Goal: Task Accomplishment & Management: Use online tool/utility

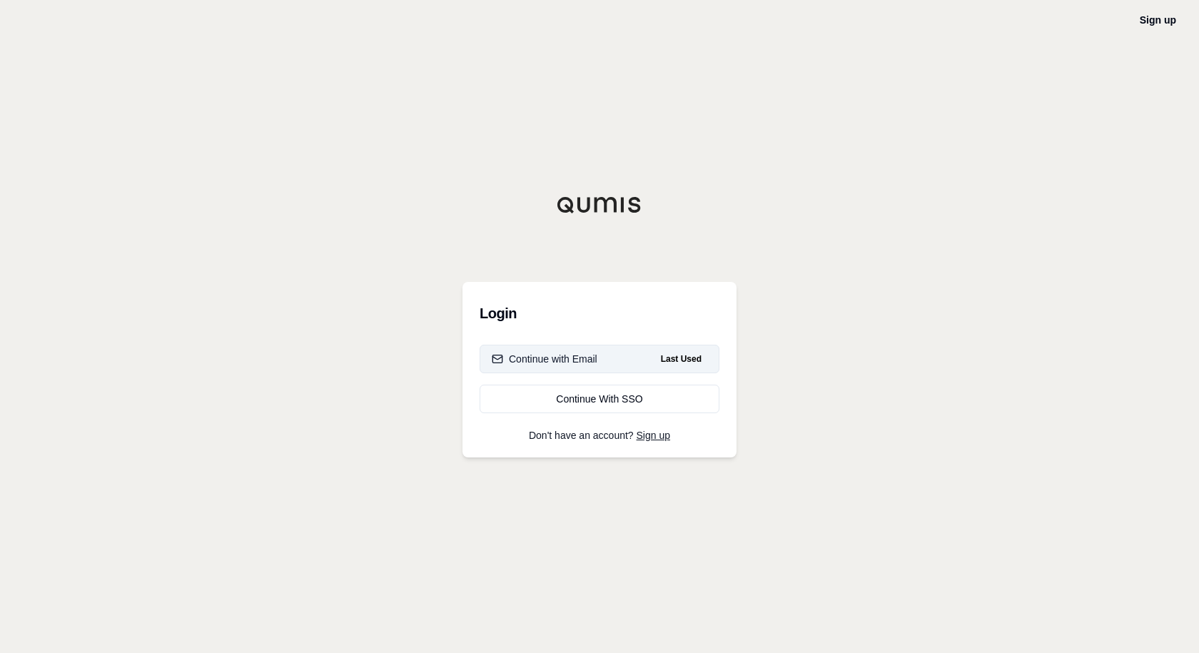
click at [659, 353] on span "Last Used" at bounding box center [681, 358] width 52 height 17
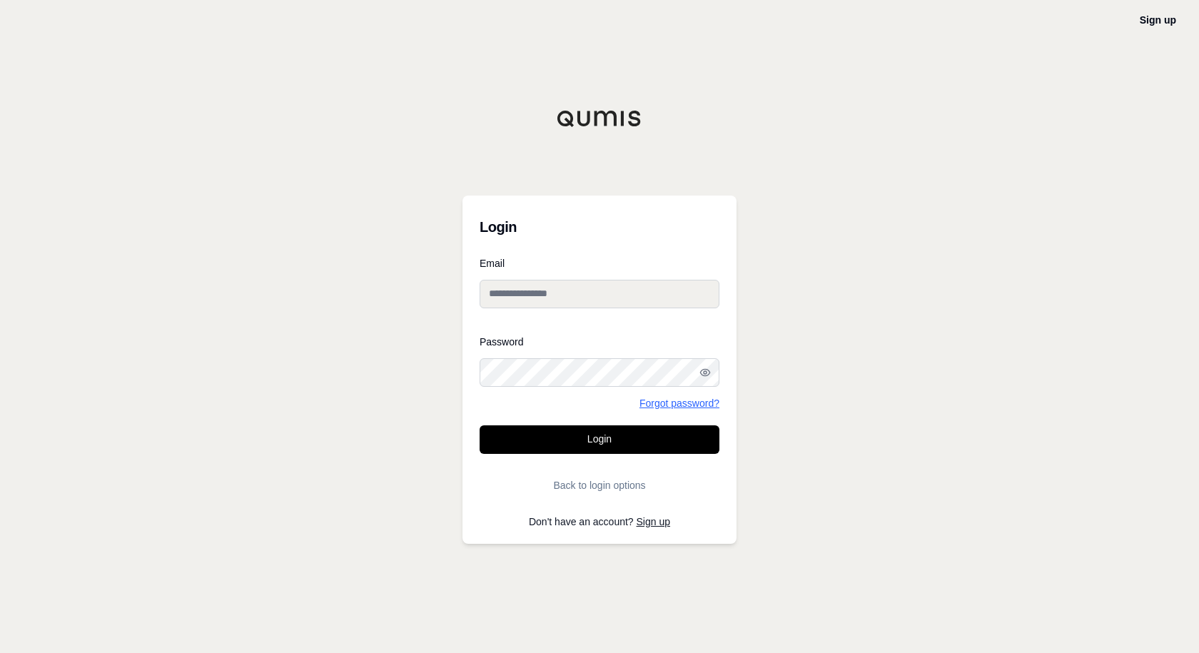
type input "**********"
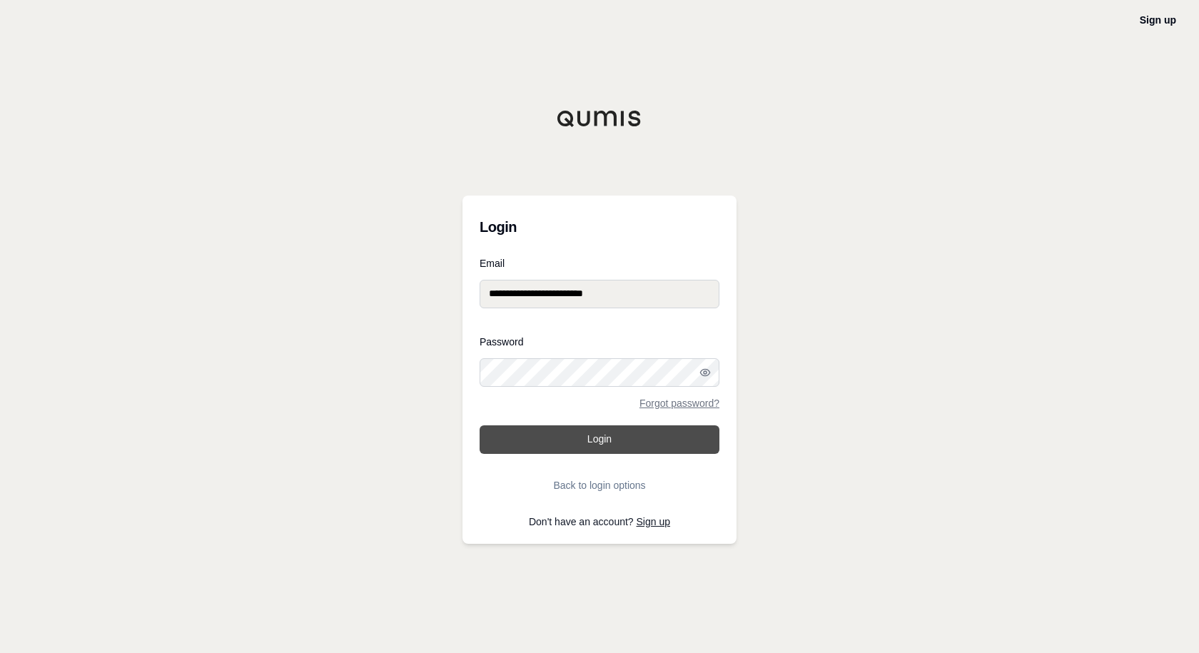
click at [595, 438] on button "Login" at bounding box center [600, 439] width 240 height 29
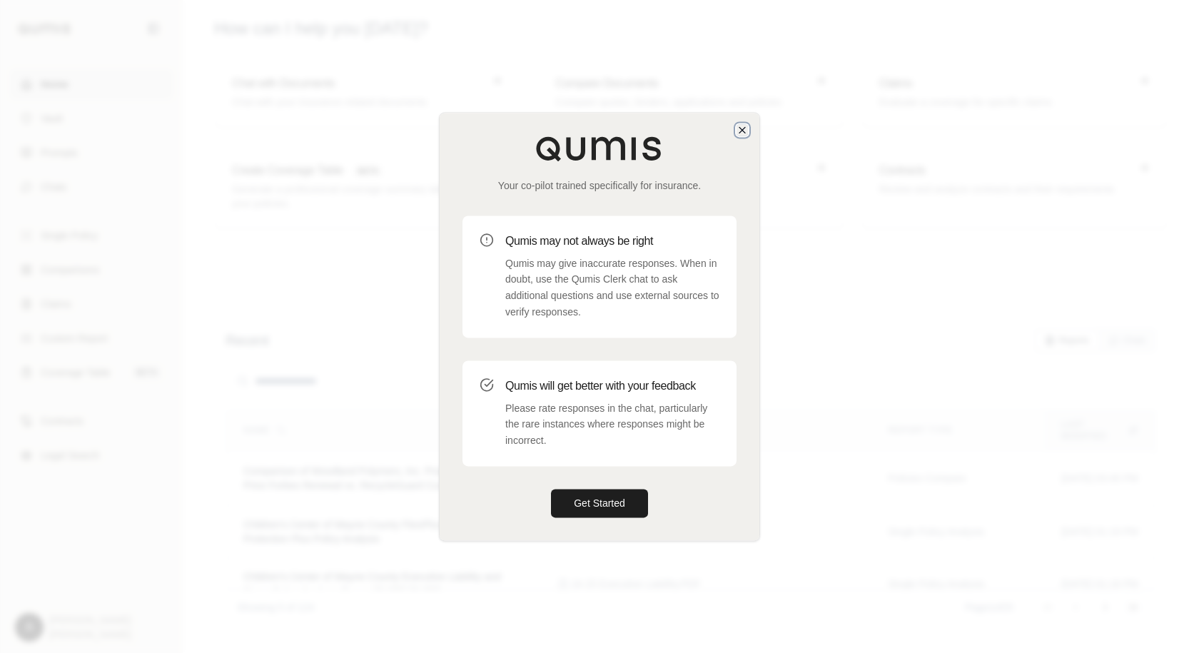
click at [742, 135] on icon "button" at bounding box center [742, 129] width 11 height 11
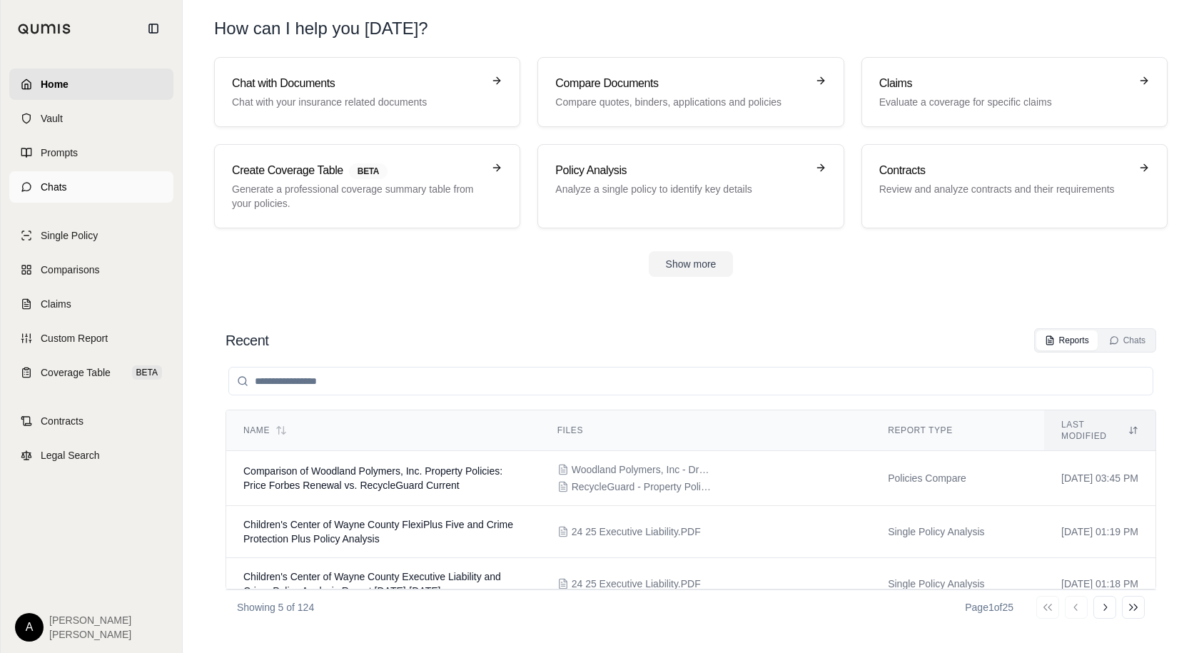
click at [116, 178] on link "Chats" at bounding box center [91, 186] width 164 height 31
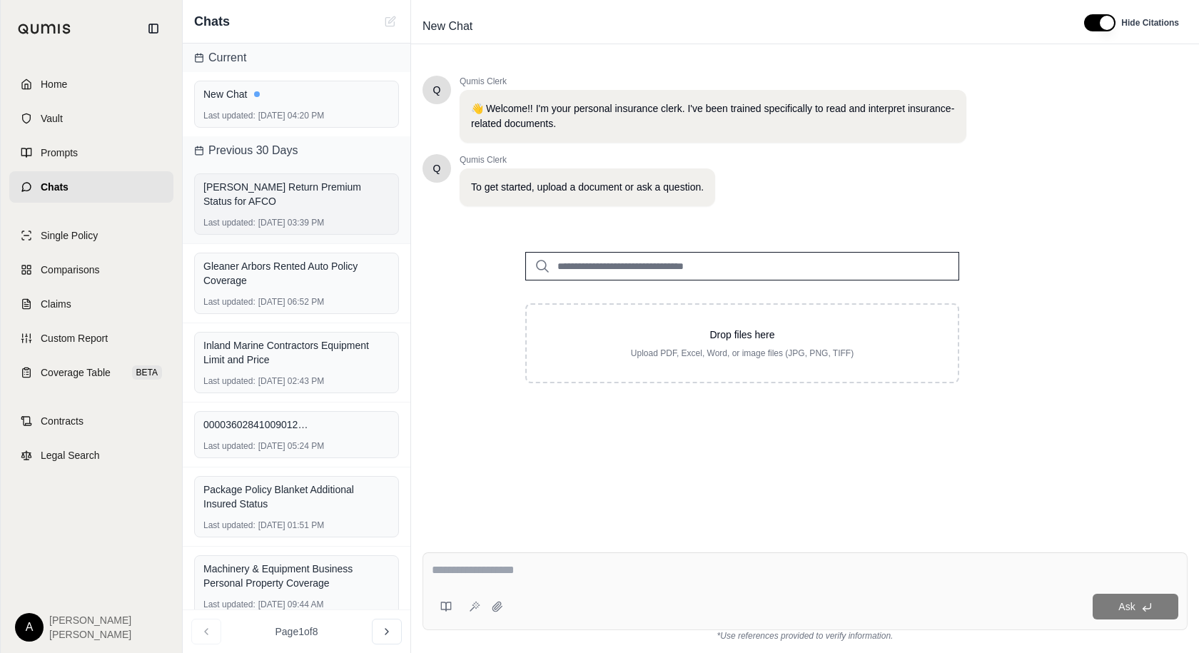
click at [294, 217] on div "Last updated: [DATE] 03:39 PM" at bounding box center [296, 222] width 186 height 11
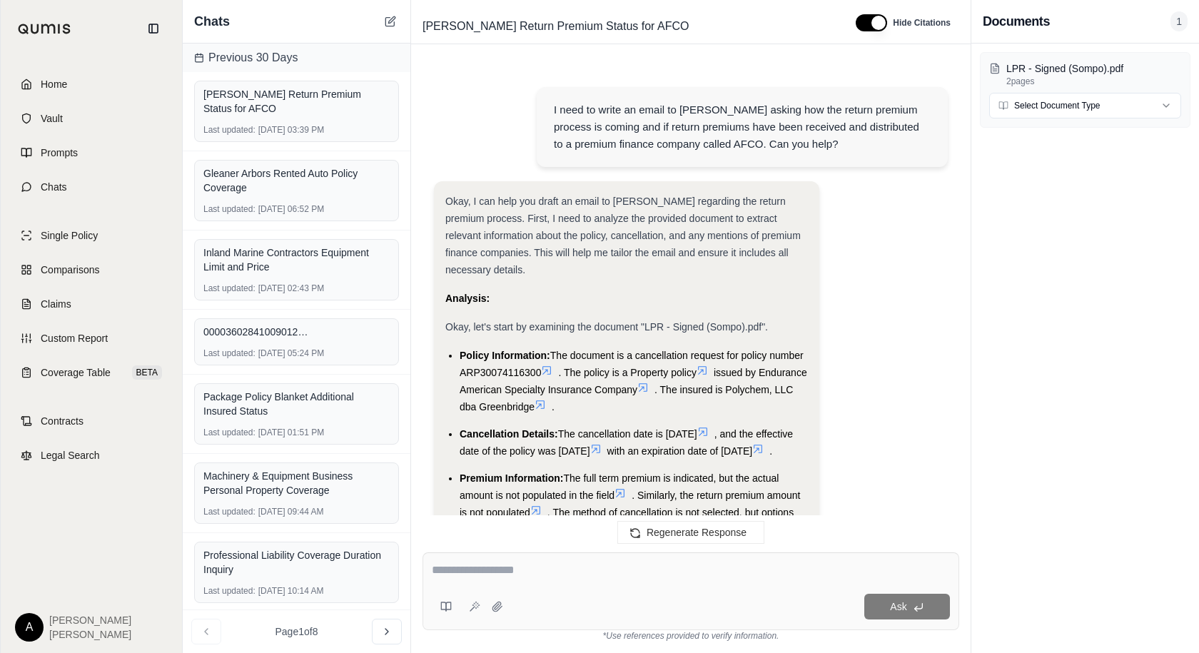
scroll to position [2227, 0]
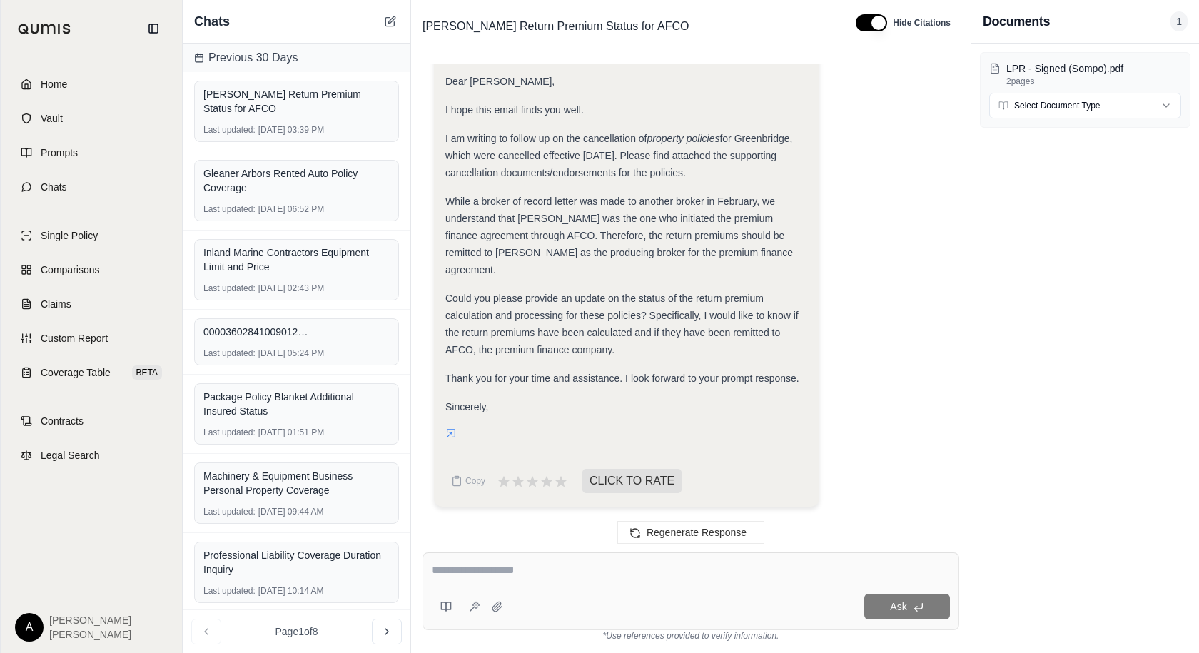
click at [486, 573] on textarea at bounding box center [691, 570] width 518 height 17
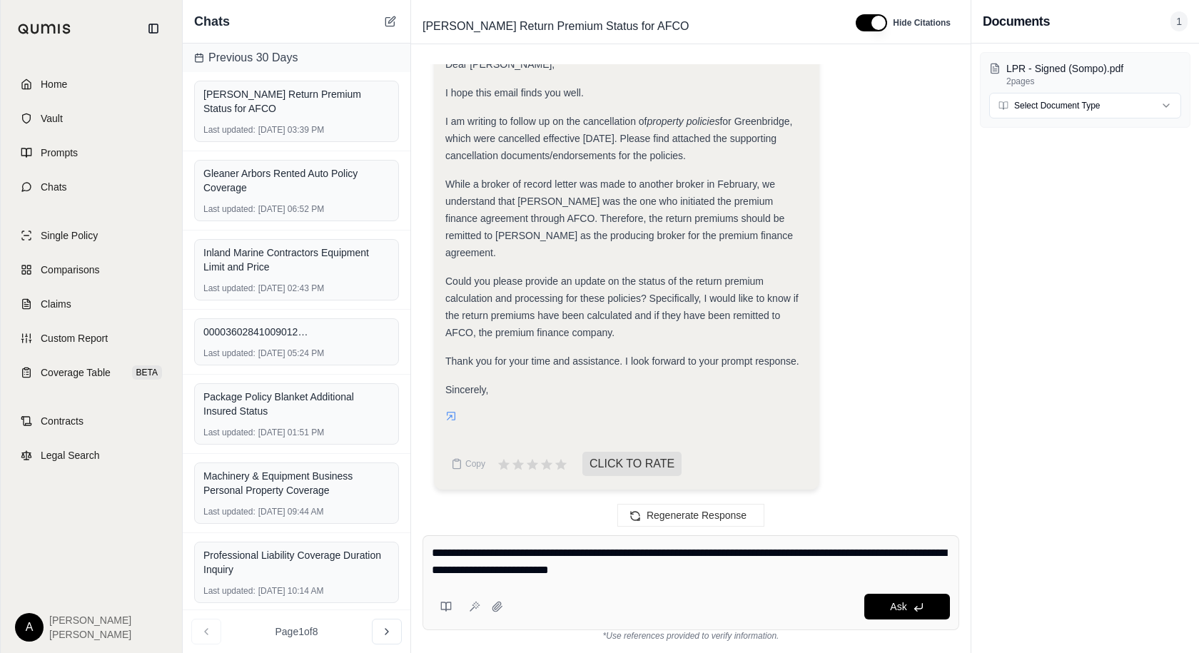
type textarea "**********"
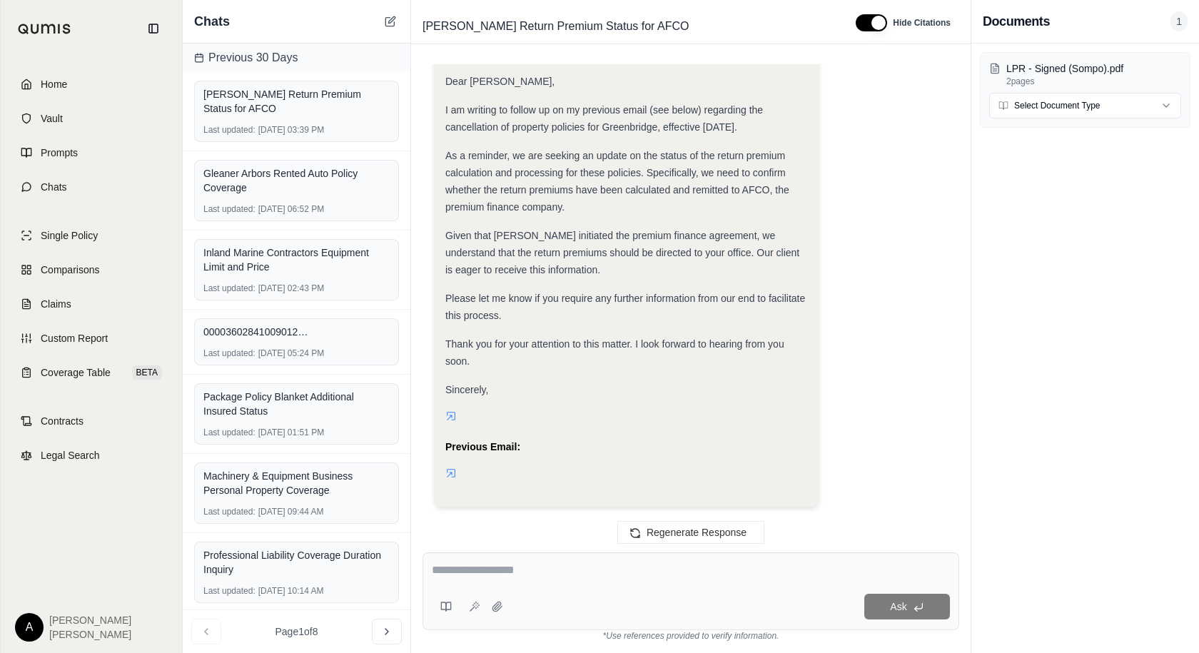
scroll to position [0, 0]
click at [625, 380] on div "Okay, I can help you draft a follow-up email to [PERSON_NAME]. The goal is to b…" at bounding box center [626, 8] width 363 height 951
drag, startPoint x: 521, startPoint y: 389, endPoint x: 502, endPoint y: 353, distance: 40.2
click at [515, 382] on div "Sincerely," at bounding box center [626, 389] width 363 height 17
drag, startPoint x: 494, startPoint y: 324, endPoint x: 484, endPoint y: 307, distance: 19.8
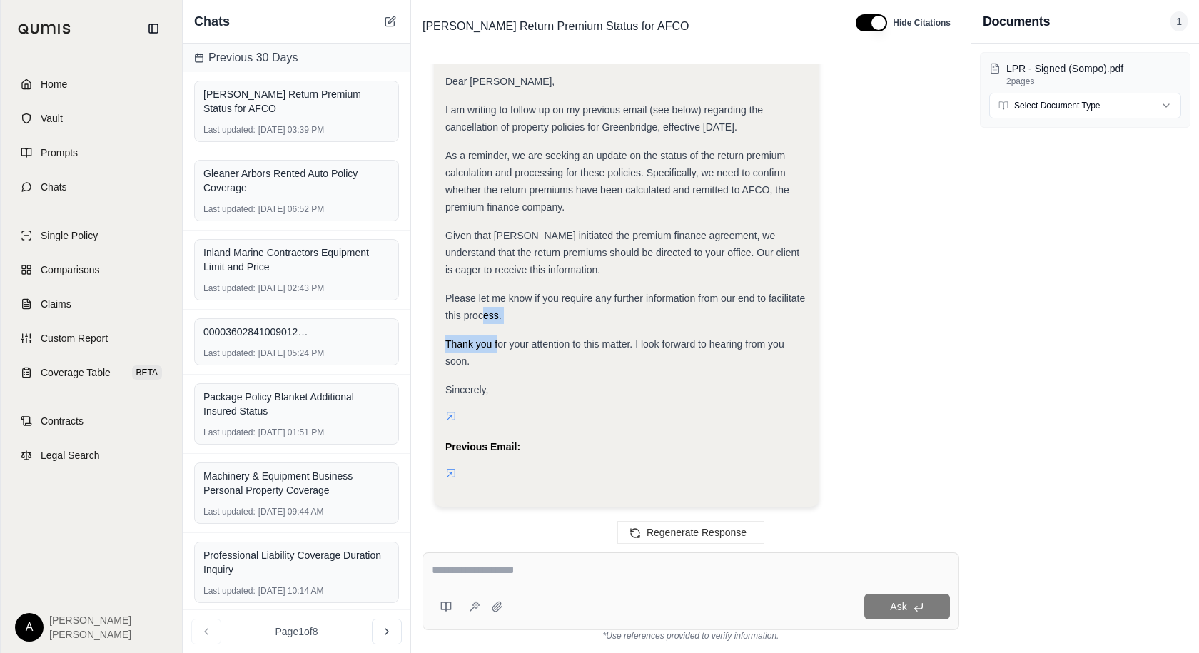
click at [484, 307] on div "Okay, I can help you draft a follow-up email to [PERSON_NAME]. The goal is to b…" at bounding box center [626, 8] width 363 height 951
click at [535, 398] on div "Okay, I can help you draft a follow-up email to [PERSON_NAME]. The goal is to b…" at bounding box center [626, 8] width 363 height 951
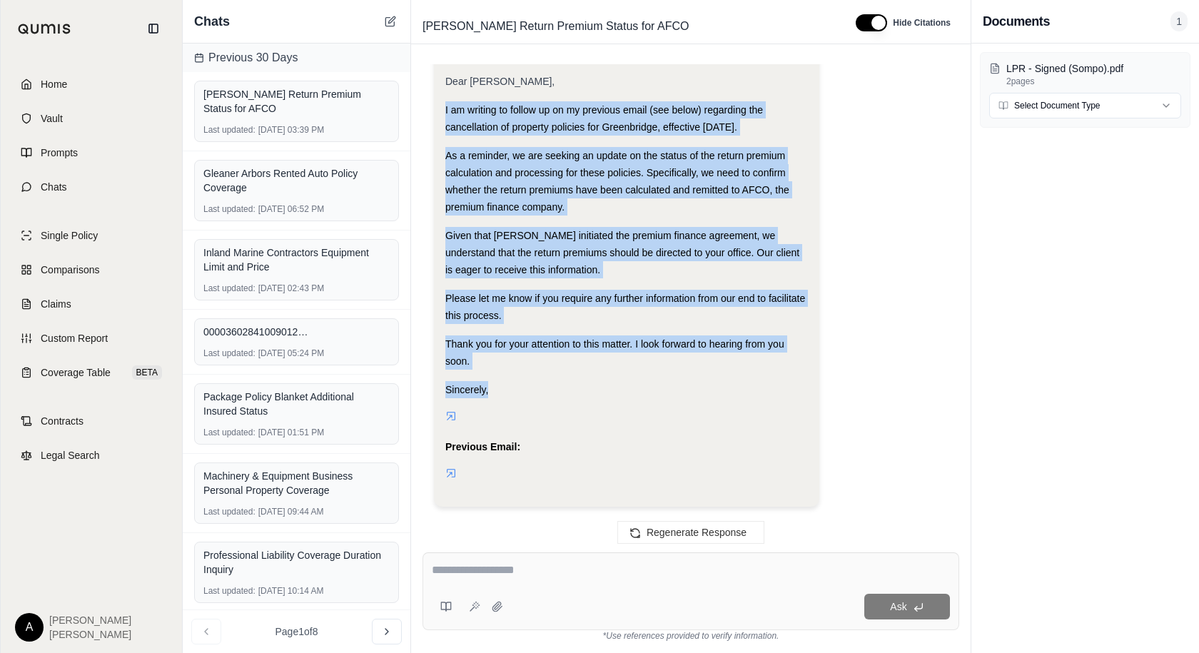
drag, startPoint x: 490, startPoint y: 393, endPoint x: 439, endPoint y: 106, distance: 291.5
click at [439, 106] on div "Okay, I can help you draft a follow-up email to [PERSON_NAME]. The goal is to b…" at bounding box center [626, 14] width 385 height 985
copy div "I am writing to follow up on my previous email (see below) regarding the cancel…"
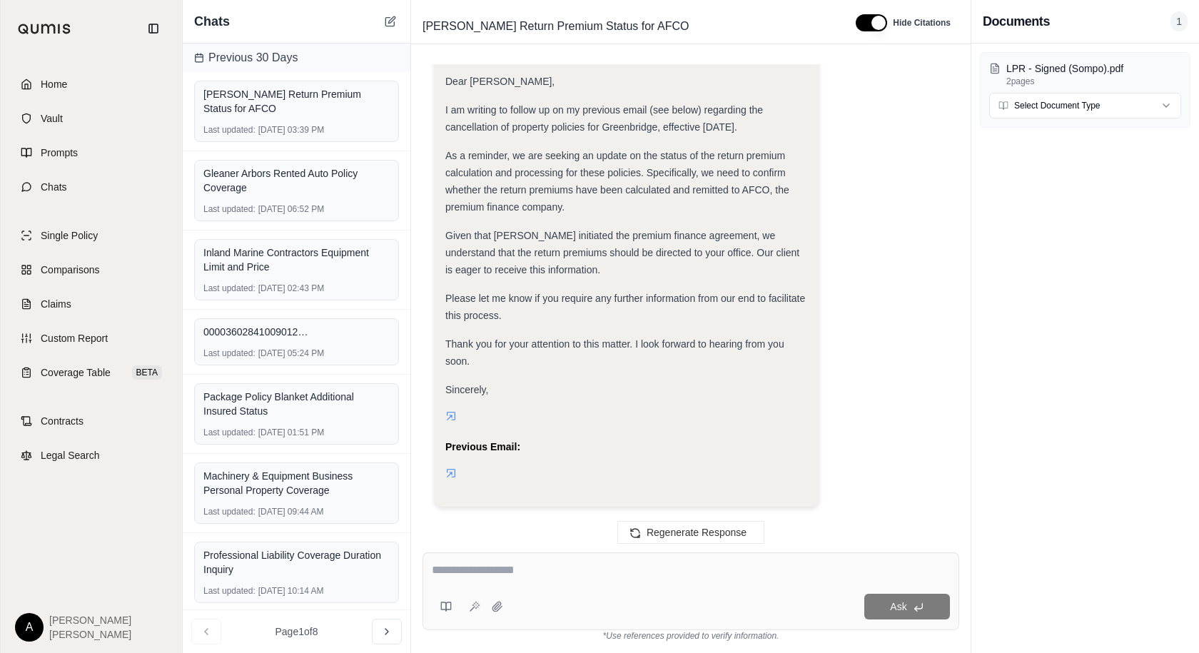
scroll to position [3232, 0]
click at [474, 578] on textarea at bounding box center [691, 570] width 518 height 17
paste textarea "**********"
type textarea "**********"
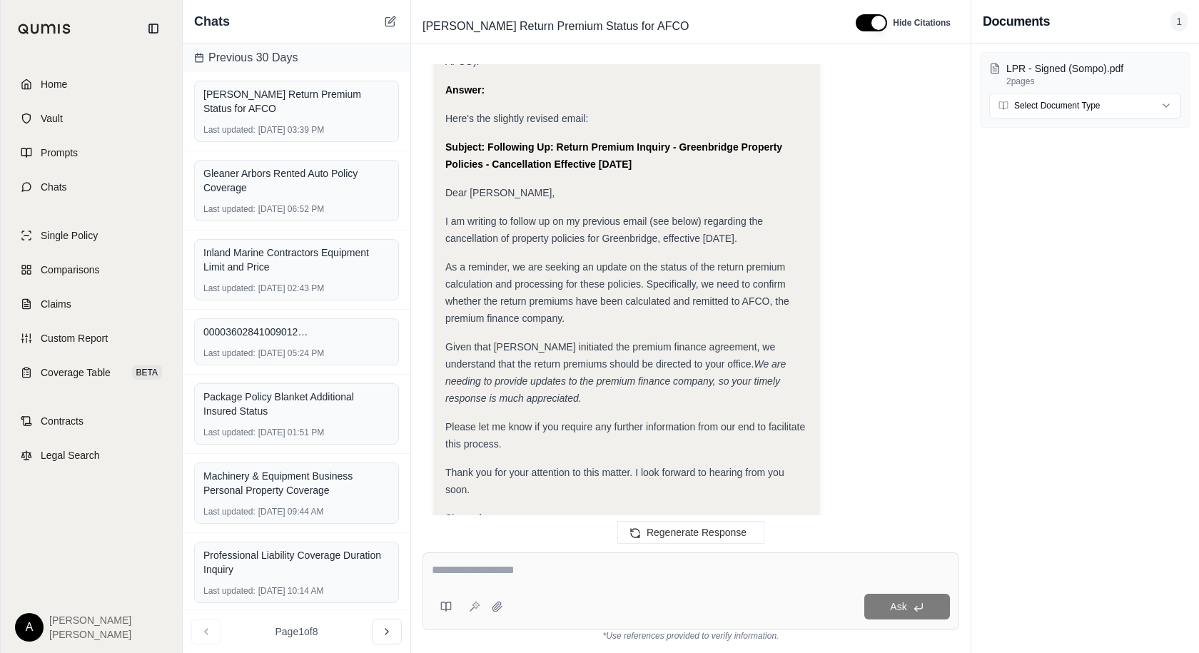
scroll to position [3954, 0]
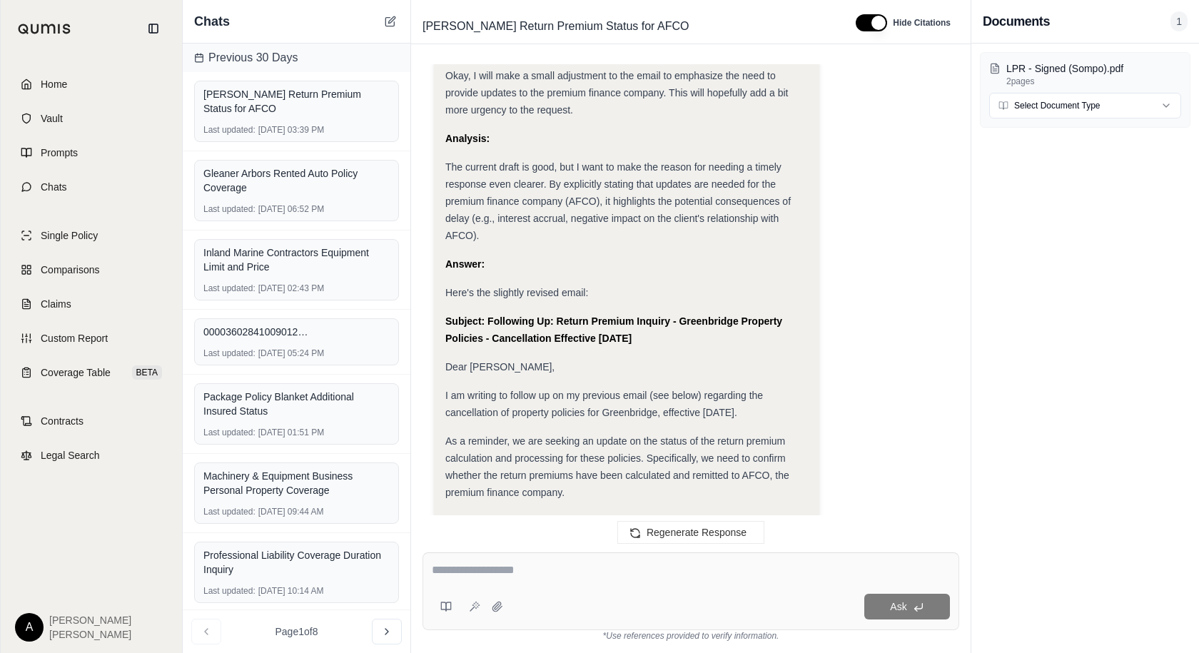
drag, startPoint x: 650, startPoint y: 335, endPoint x: 659, endPoint y: 327, distance: 12.2
click at [650, 638] on div "Thank you for your attention to this matter. I look forward to hearing from you…" at bounding box center [626, 655] width 363 height 34
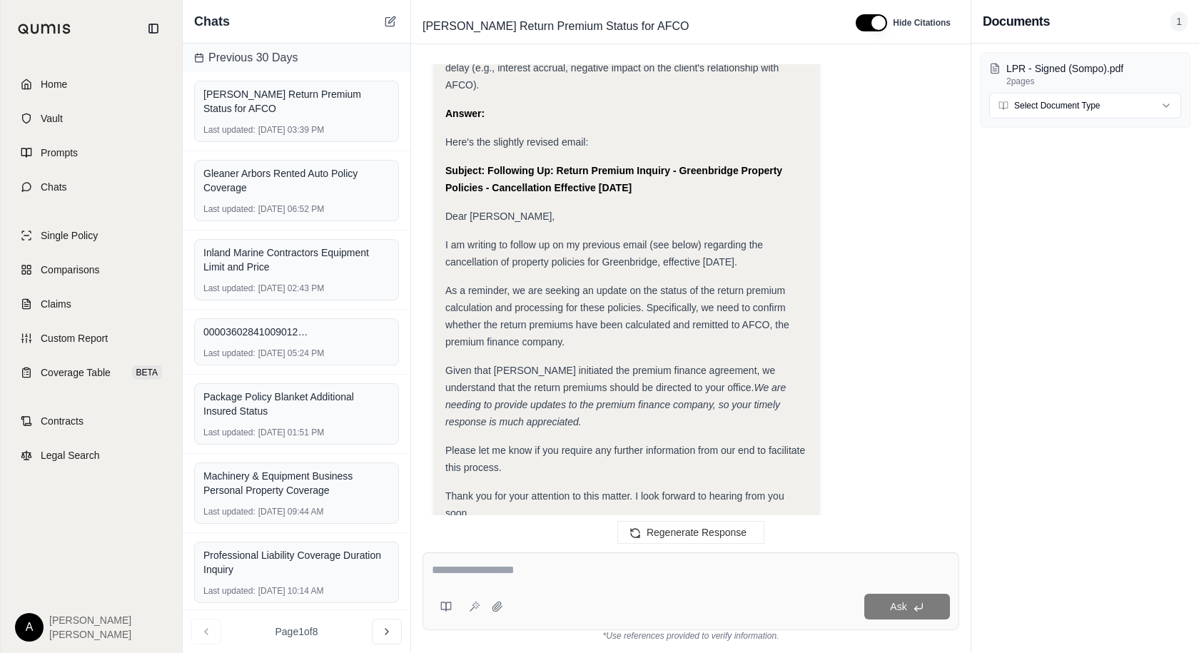
scroll to position [4186, 0]
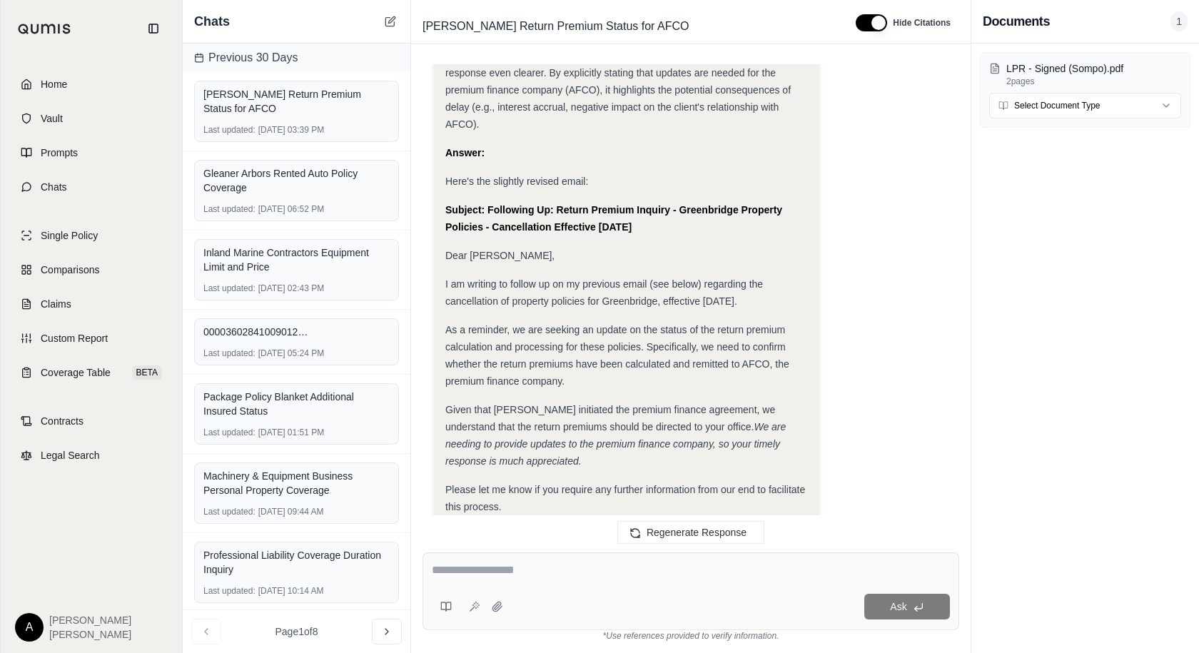
drag, startPoint x: 662, startPoint y: 218, endPoint x: 443, endPoint y: 197, distance: 220.1
click at [443, 197] on div "Okay, I will make a small adjustment to the email to emphasize the need to prov…" at bounding box center [626, 341] width 385 height 794
copy strong "Subject: Following Up: Return Premium Inquiry - Greenbridge Property Policies -…"
